Goal: Navigation & Orientation: Find specific page/section

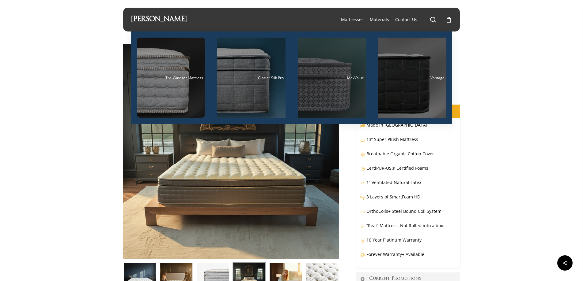
click at [341, 88] on div "Main Menu" at bounding box center [332, 78] width 68 height 80
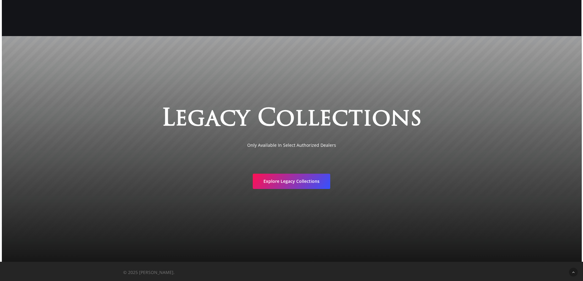
scroll to position [1331, 0]
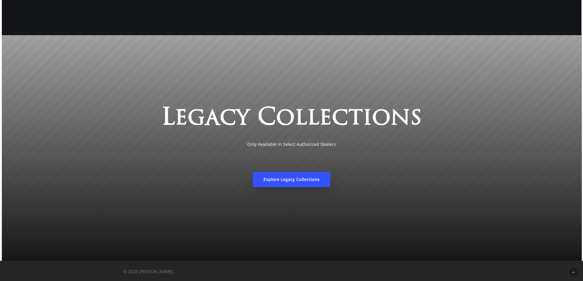
click at [271, 179] on span "Explore Legacy Collections" at bounding box center [291, 180] width 56 height 6
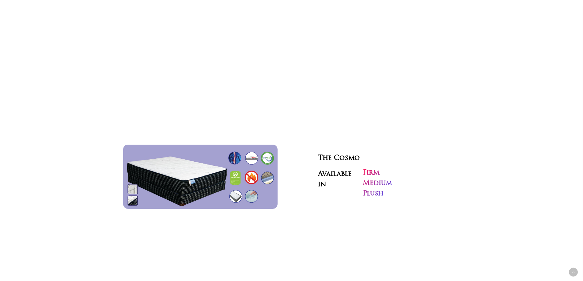
scroll to position [2004, 0]
